Goal: Find specific page/section: Find specific page/section

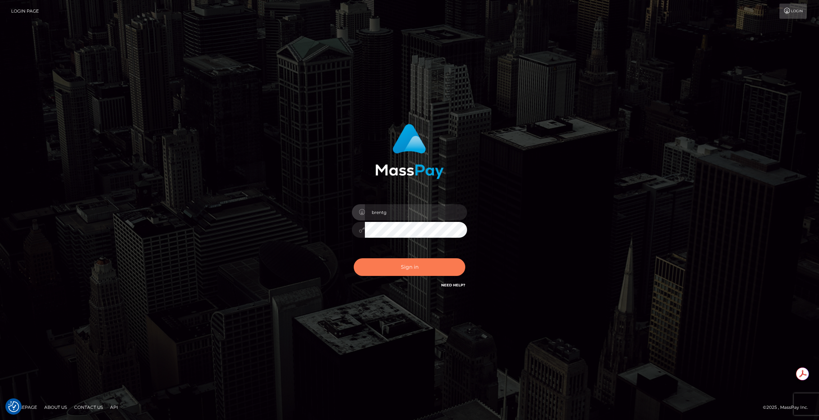
click at [393, 269] on button "Sign in" at bounding box center [410, 267] width 112 height 18
type input "brentg"
click at [383, 266] on button "Sign in" at bounding box center [410, 267] width 112 height 18
click at [383, 266] on div "Sign in Need Help?" at bounding box center [410, 270] width 126 height 32
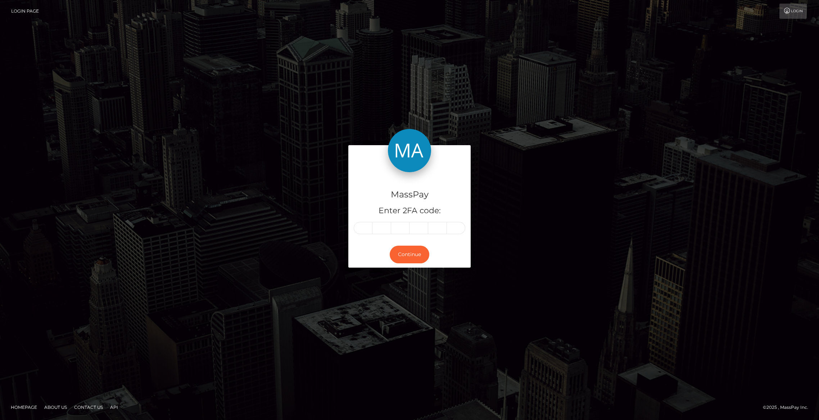
type input "0"
type input "7"
type input "4"
type input "3"
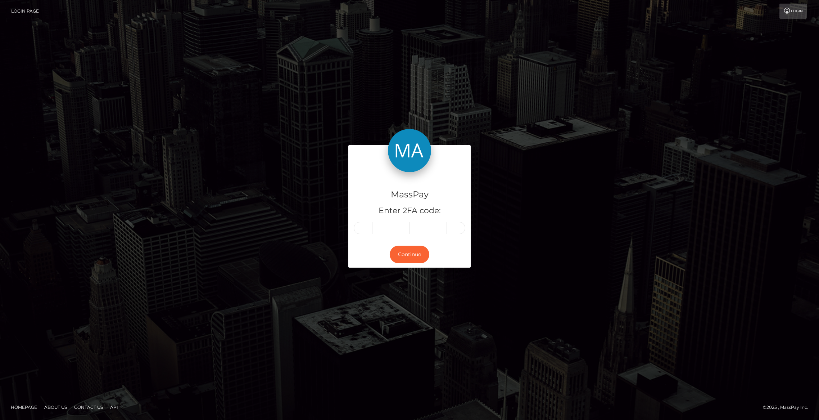
type input "4"
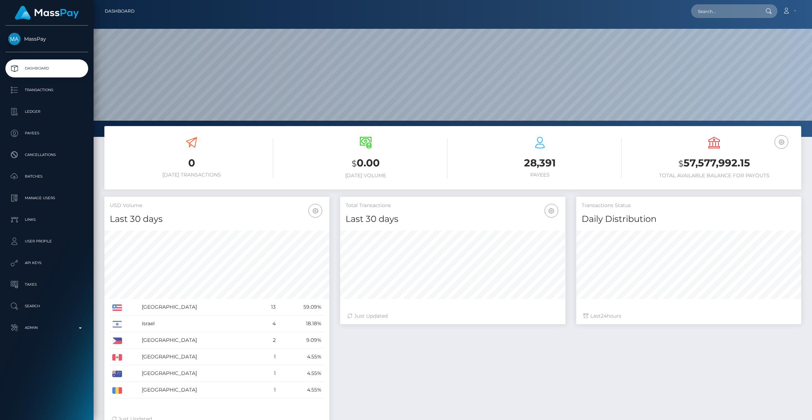
scroll to position [127, 225]
click at [713, 19] on nav "Dashboard Loading... Loading... Account Edit Profile" at bounding box center [453, 11] width 719 height 22
click at [711, 18] on input "text" at bounding box center [725, 11] width 68 height 14
paste input "bc975931-9981-11f0-bd85-0694aced620b"
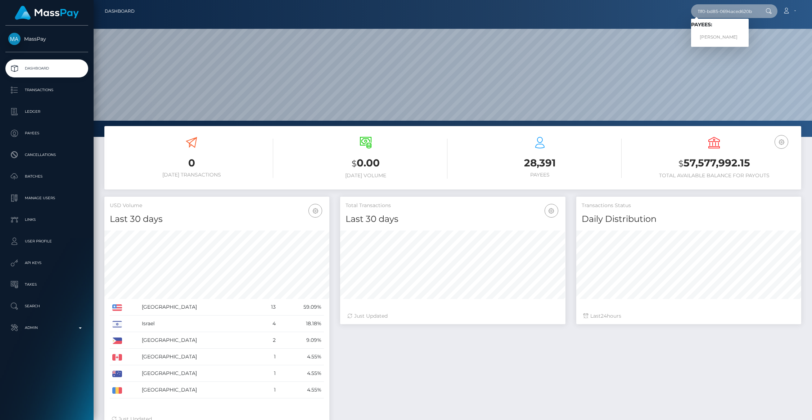
type input "bc975931-9981-11f0-bd85-0694aced620b"
click at [719, 37] on link "MICHAEL QUADRELLI" at bounding box center [720, 37] width 58 height 13
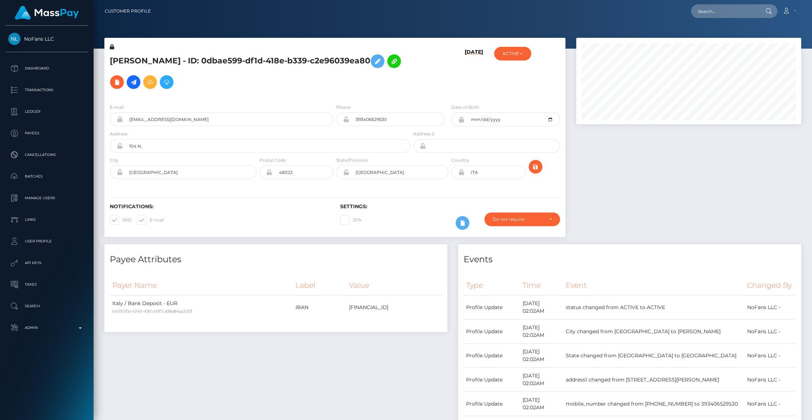
click at [637, 209] on div at bounding box center [689, 141] width 236 height 206
click at [365, 122] on input "393406529530" at bounding box center [396, 119] width 95 height 14
